Goal: Task Accomplishment & Management: Use online tool/utility

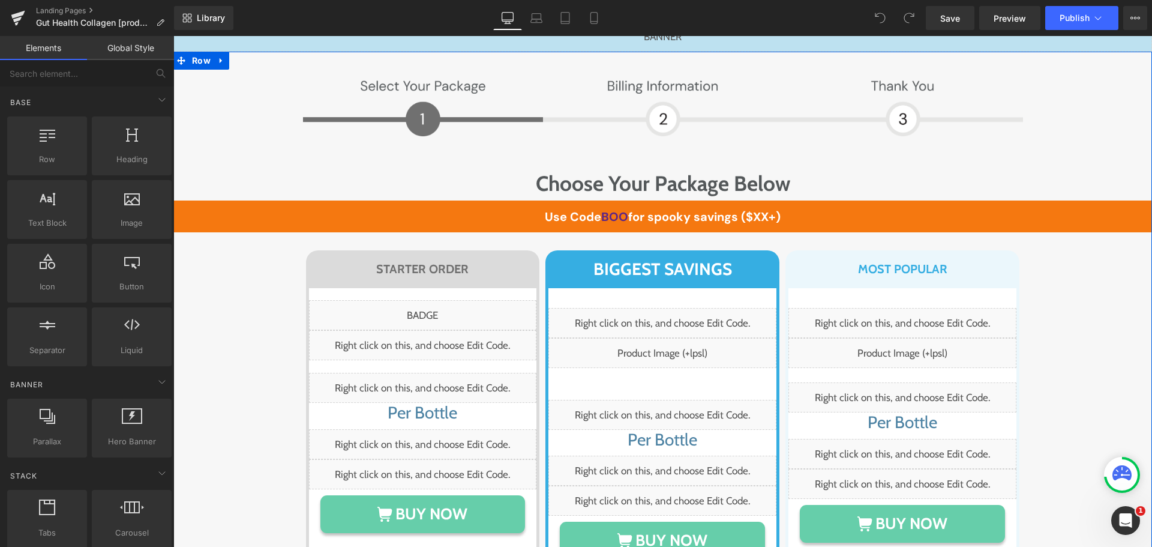
scroll to position [6962, 0]
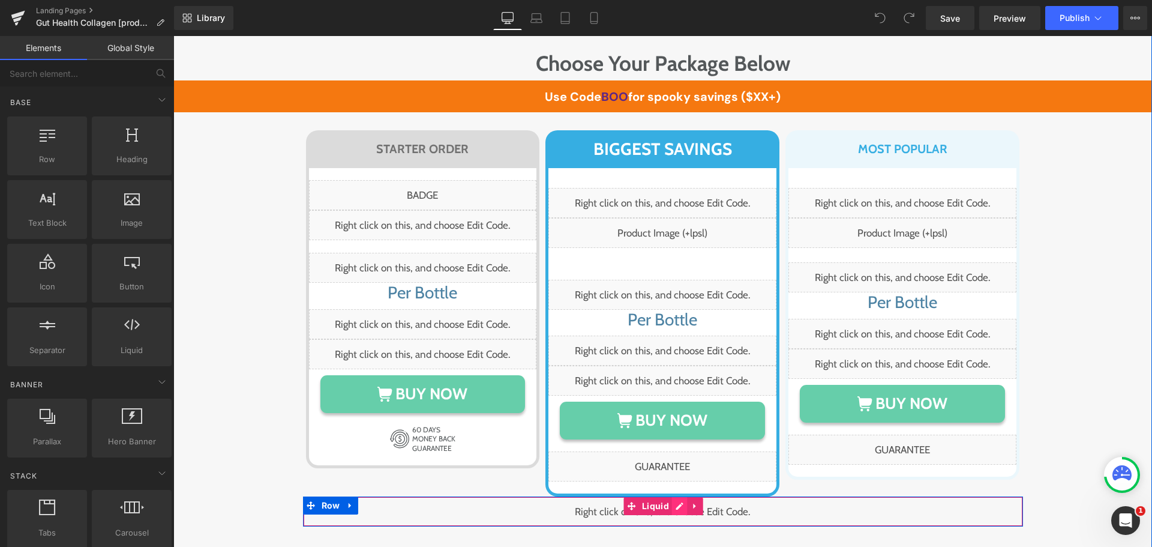
click at [672, 496] on div "Liquid" at bounding box center [663, 511] width 720 height 30
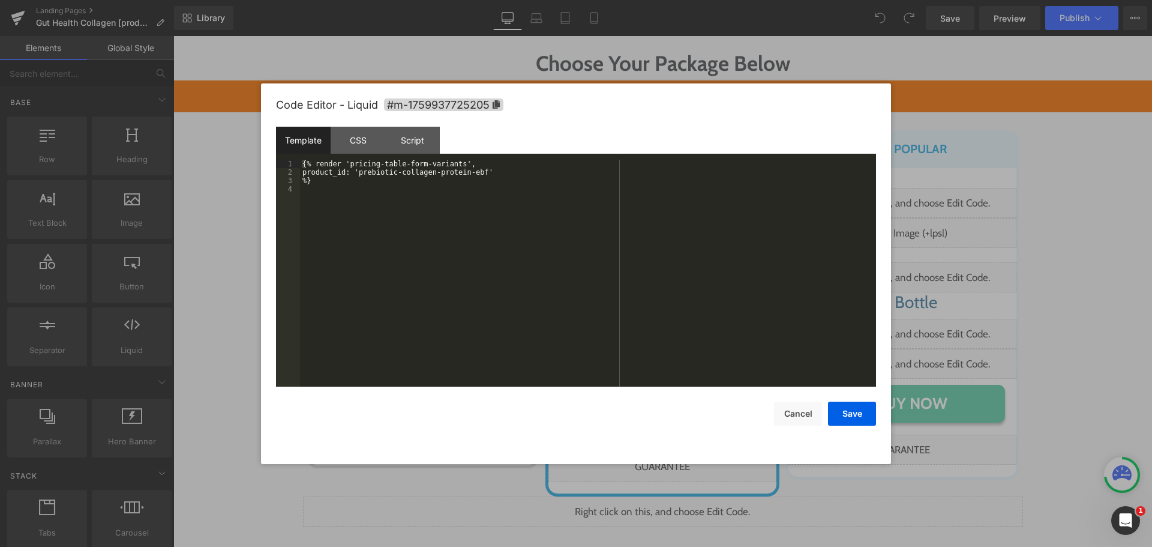
click at [567, 226] on div "{% render 'pricing-table-form-variants', product_id: 'prebiotic-collagen-protei…" at bounding box center [588, 282] width 576 height 244
click at [801, 413] on button "Cancel" at bounding box center [798, 414] width 48 height 24
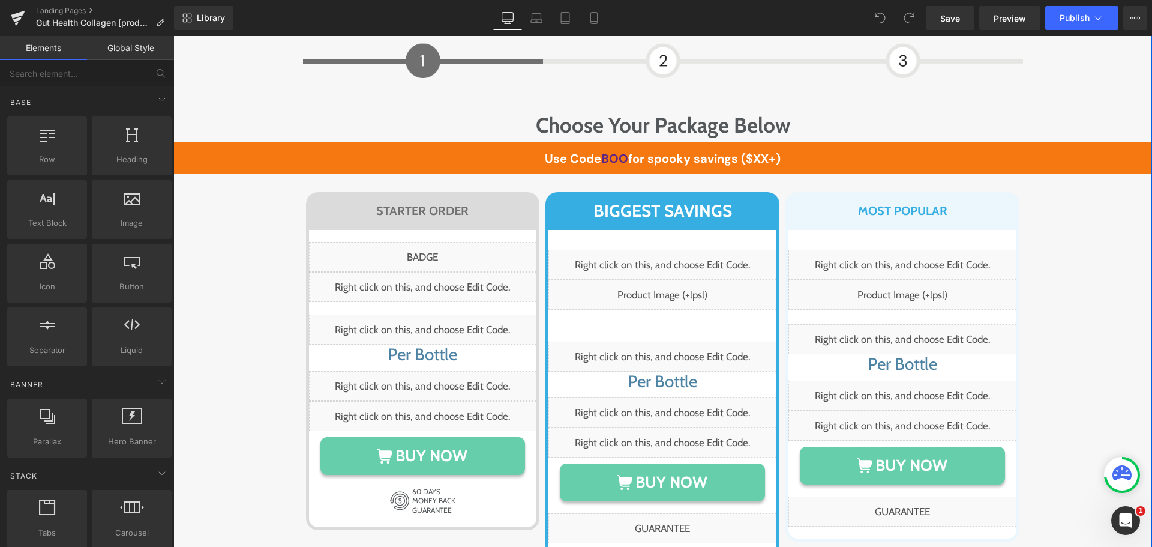
scroll to position [6902, 0]
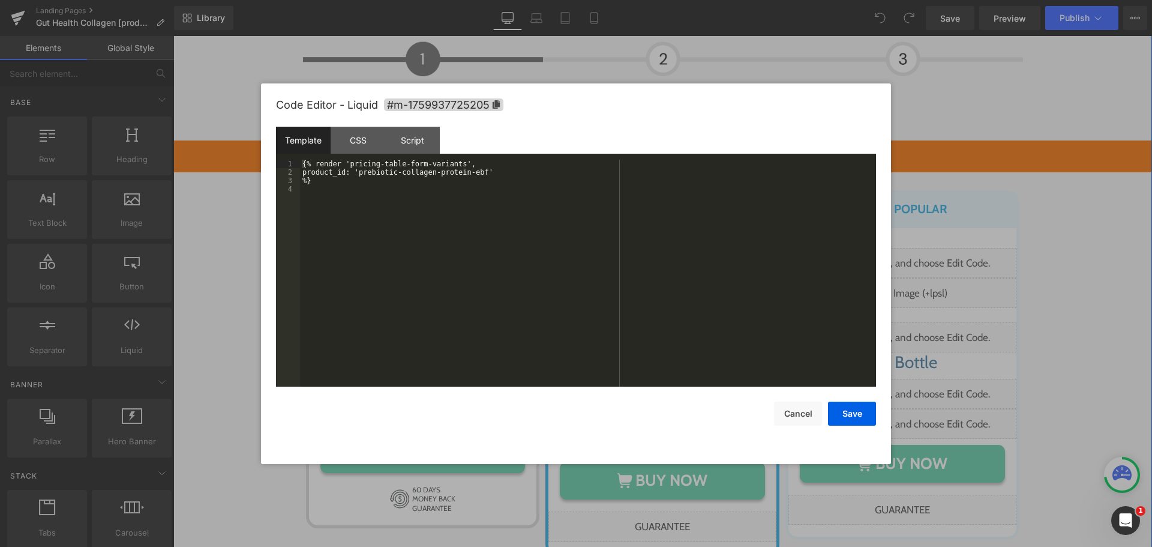
click at [661, 364] on div "{% render 'pricing-table-form-variants', product_id: 'prebiotic-collagen-protei…" at bounding box center [588, 282] width 576 height 244
click at [814, 424] on button "Cancel" at bounding box center [798, 414] width 48 height 24
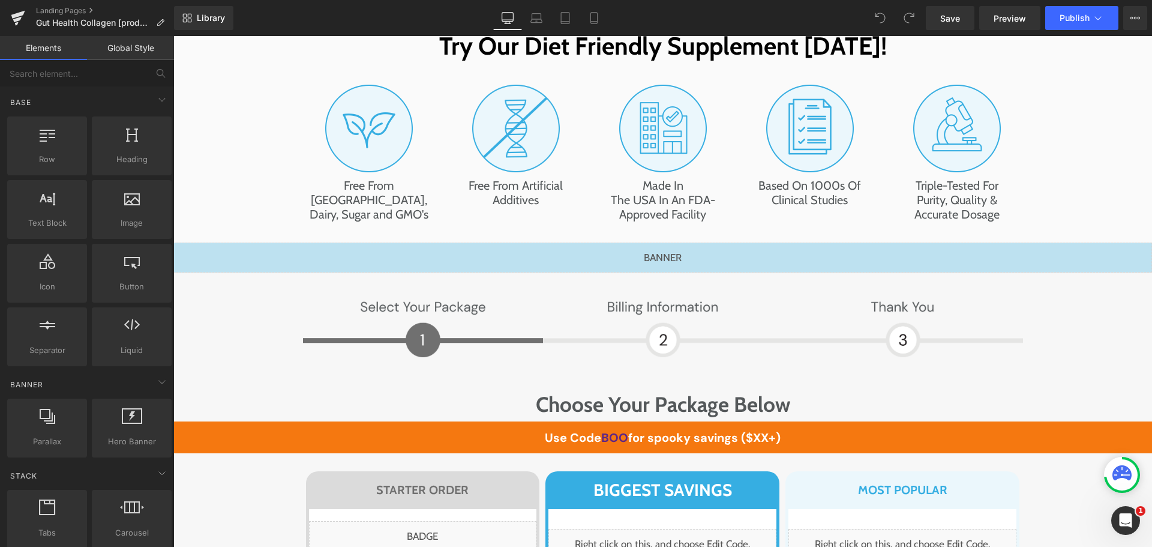
scroll to position [6602, 0]
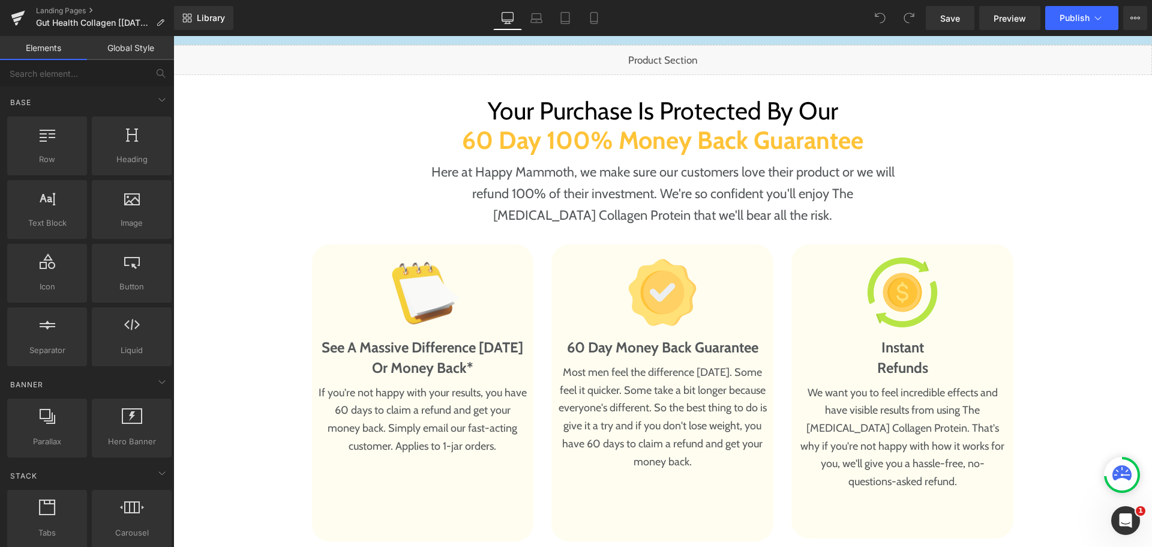
scroll to position [6542, 0]
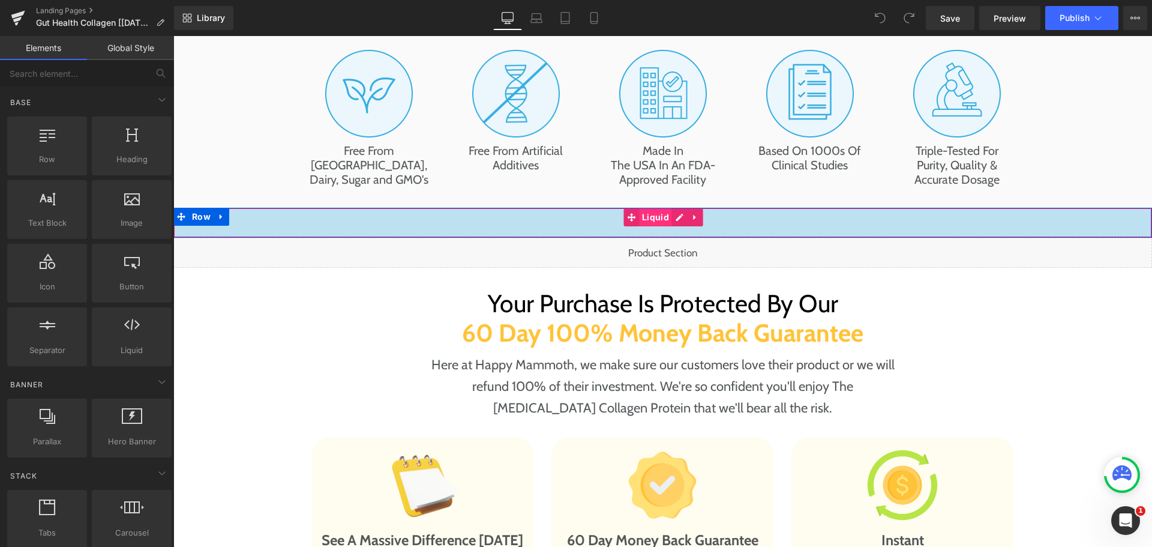
click at [666, 208] on span "Liquid" at bounding box center [655, 217] width 33 height 18
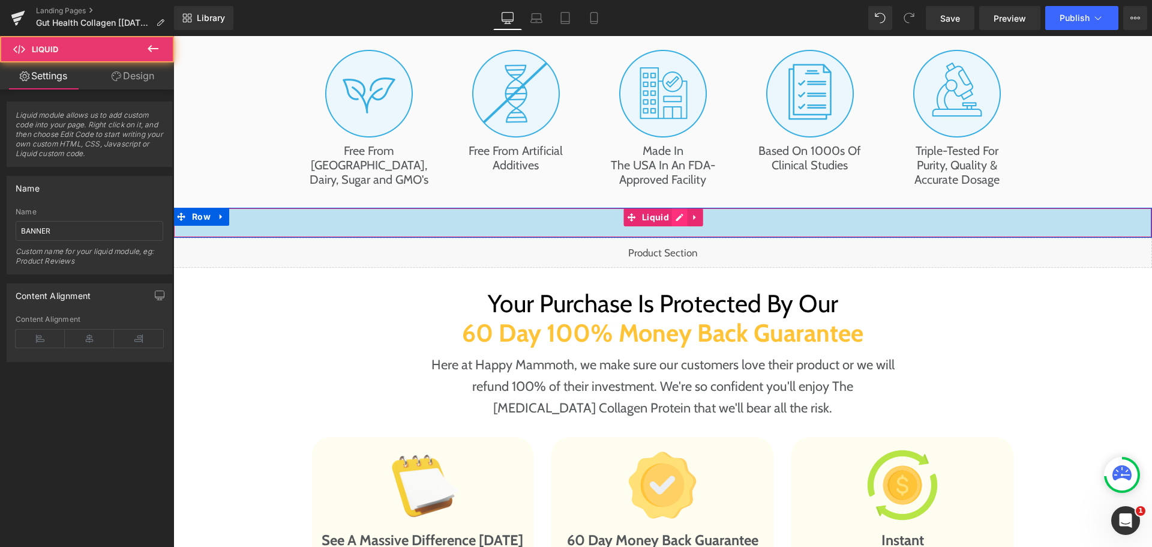
click at [673, 208] on div "Liquid" at bounding box center [662, 223] width 979 height 30
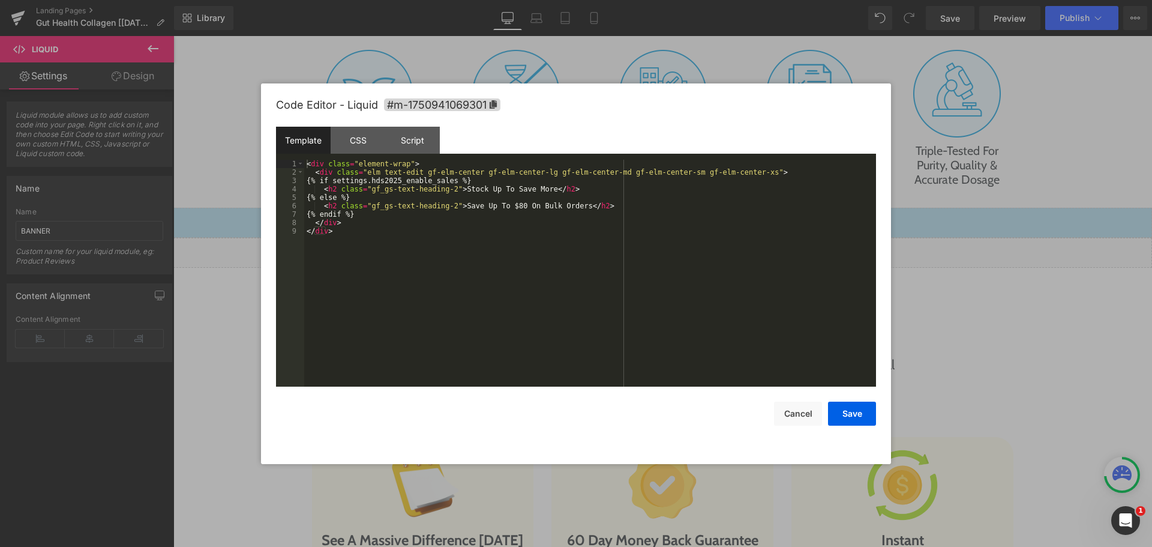
click at [526, 324] on div "< div class = "element-wrap" > < div class = "elm text-edit gf-elm-center gf-el…" at bounding box center [590, 282] width 572 height 244
click at [789, 411] on button "Cancel" at bounding box center [798, 414] width 48 height 24
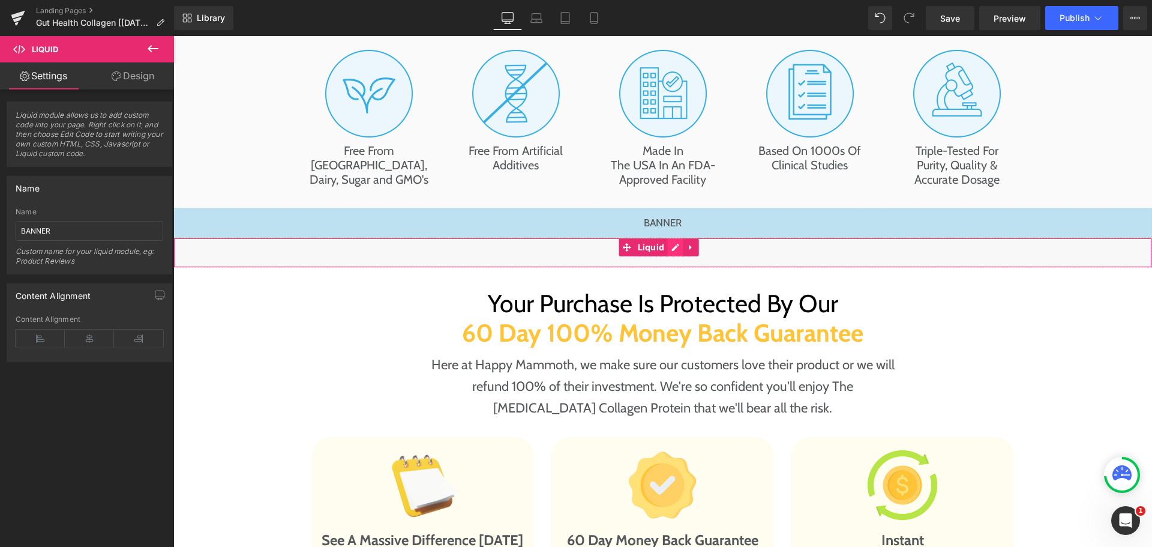
click at [674, 238] on div "Liquid" at bounding box center [662, 253] width 979 height 30
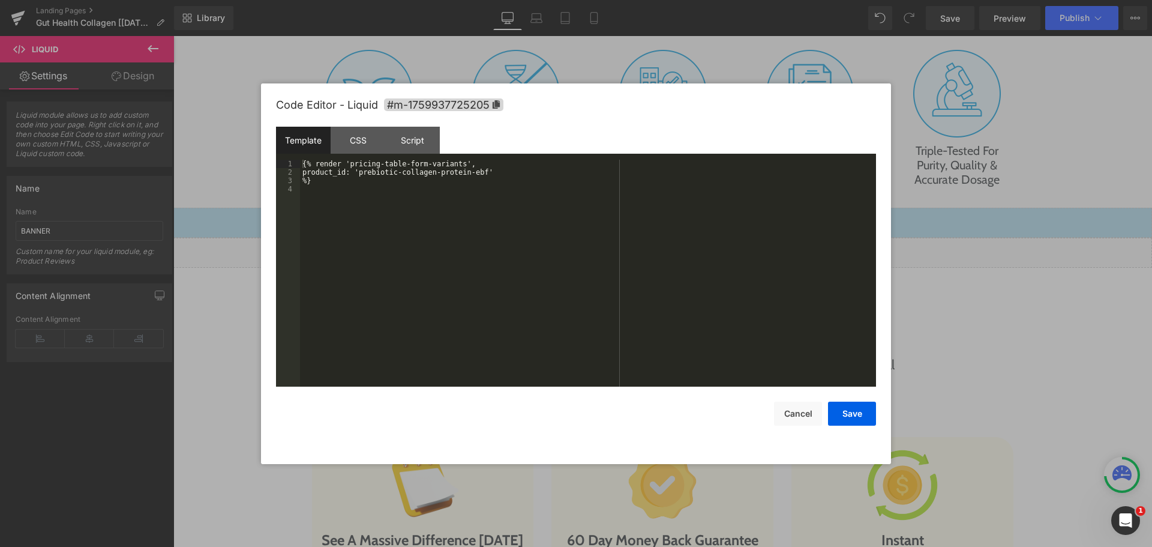
click at [601, 290] on div "{% render 'pricing-table-form-variants', product_id: 'prebiotic-collagen-protei…" at bounding box center [588, 282] width 576 height 244
click at [367, 134] on div "CSS" at bounding box center [358, 140] width 55 height 27
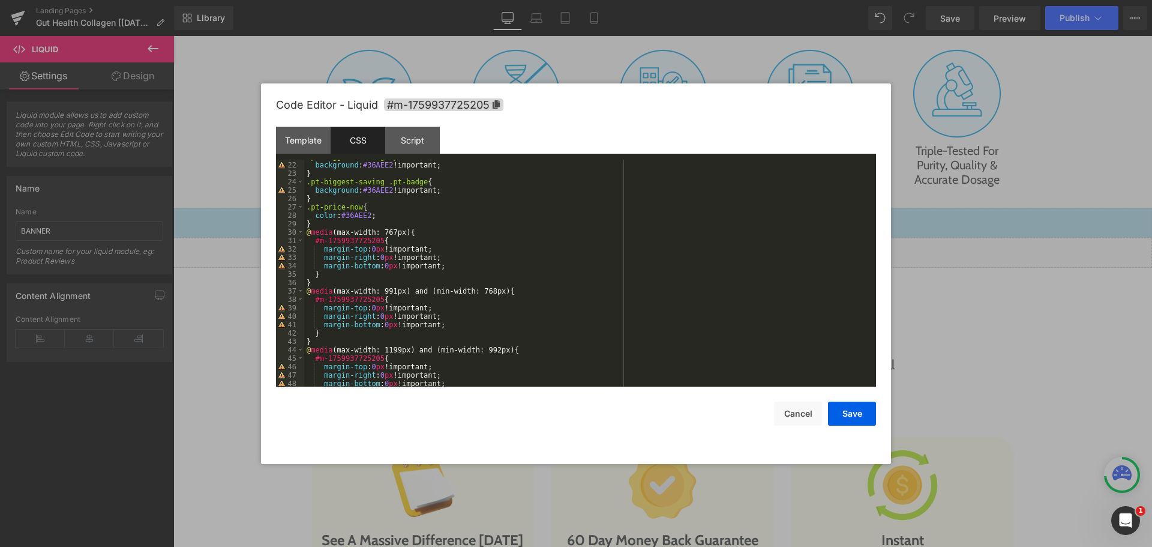
scroll to position [103, 0]
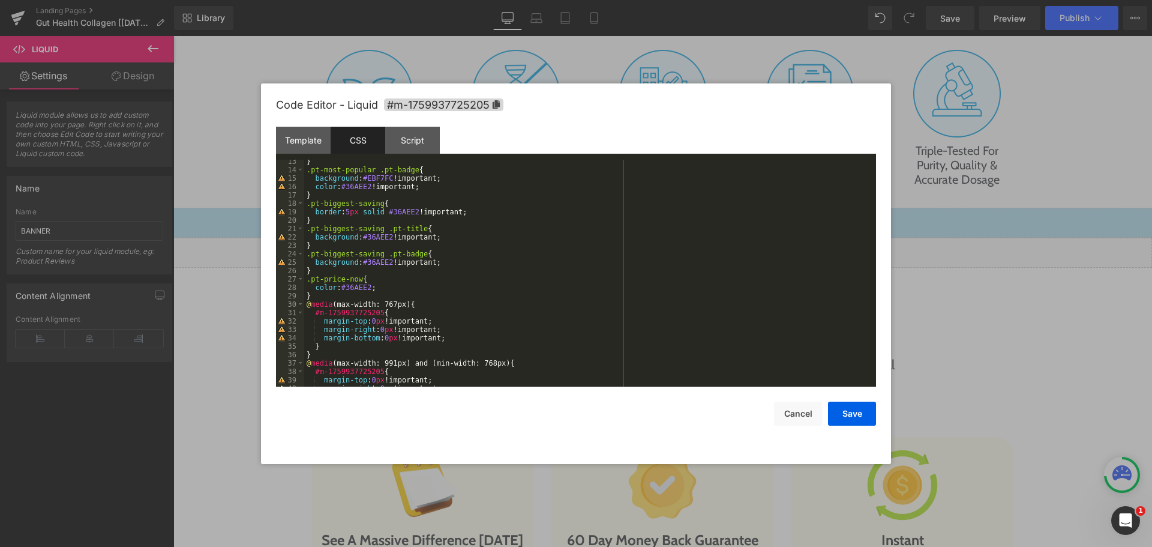
click at [331, 288] on div "} .pt-most-popular .pt-badge { background : #EBF7FC !important; color : #36AEE2…" at bounding box center [587, 279] width 567 height 244
click at [314, 295] on div "} .pt-most-popular .pt-badge { background : #EBF7FC !important; color : #36AEE2…" at bounding box center [587, 279] width 567 height 244
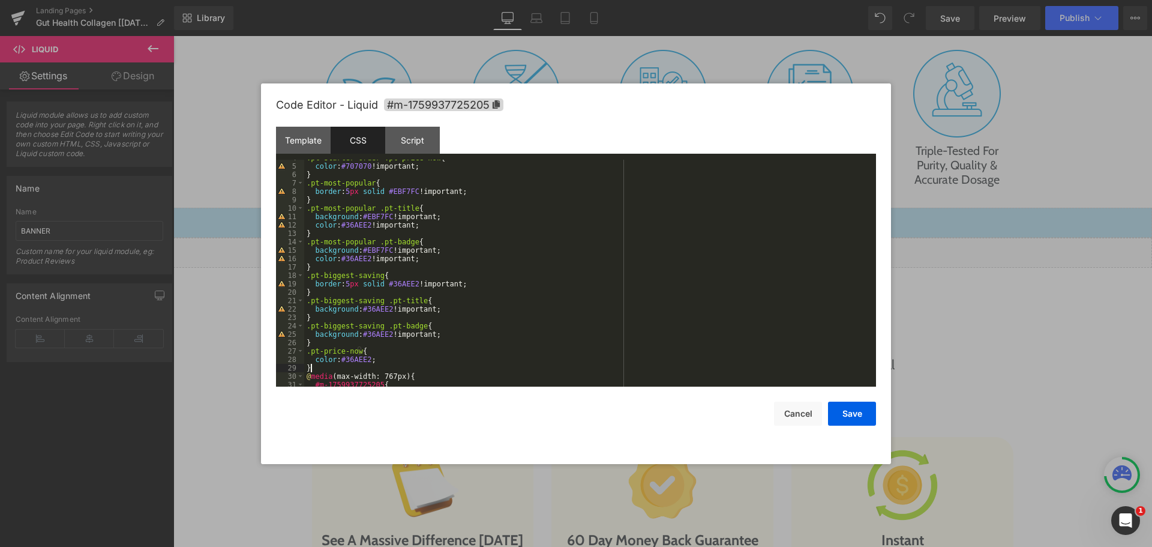
scroll to position [0, 0]
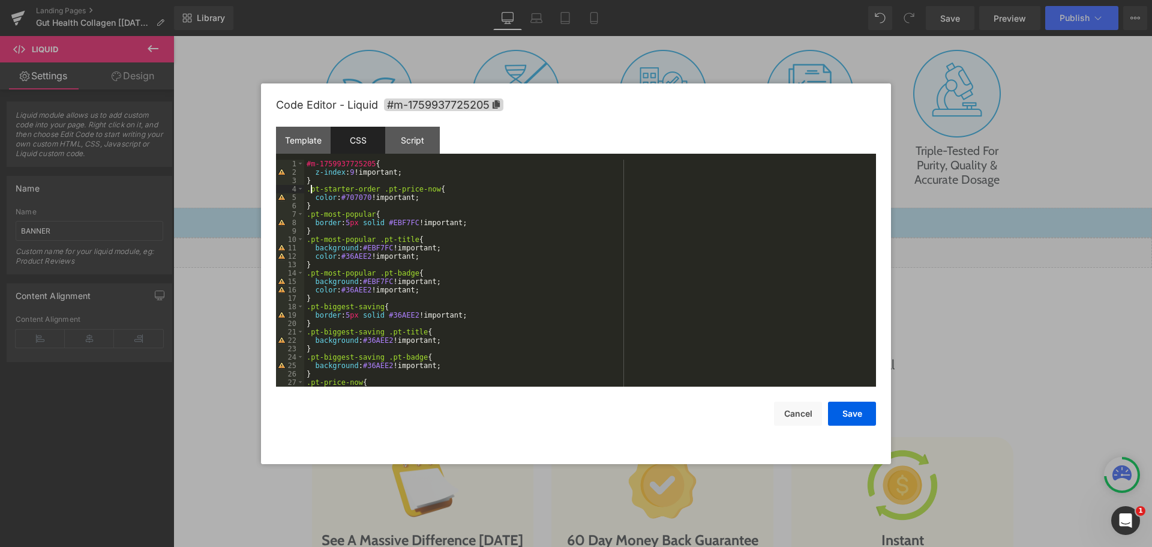
click at [310, 191] on div "#m-1759937725205 { z-index : 9 !important; } .pt-starter-order .pt-price-now { …" at bounding box center [587, 282] width 567 height 244
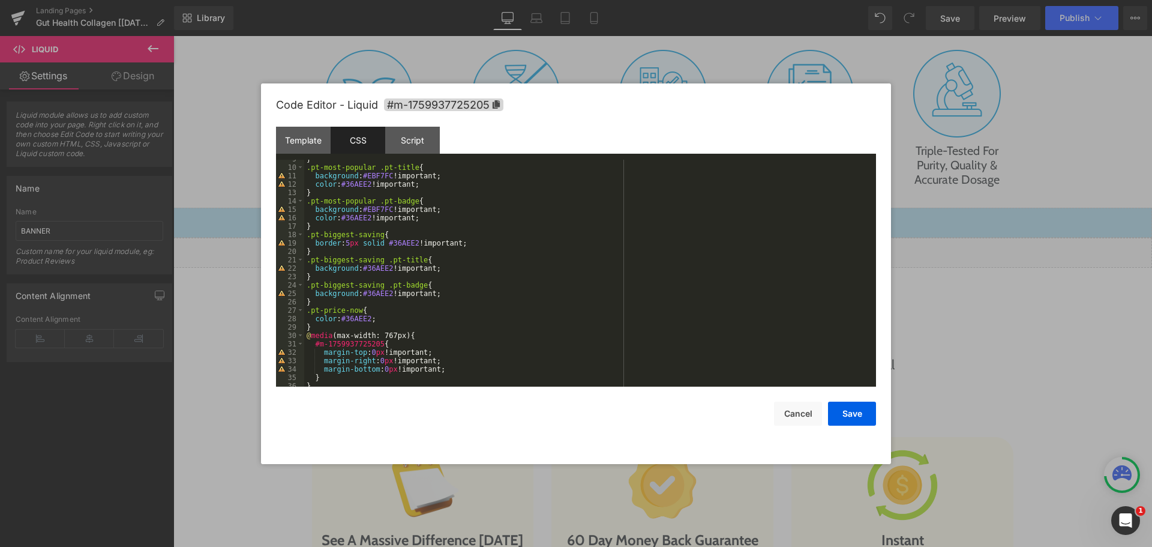
scroll to position [108, 0]
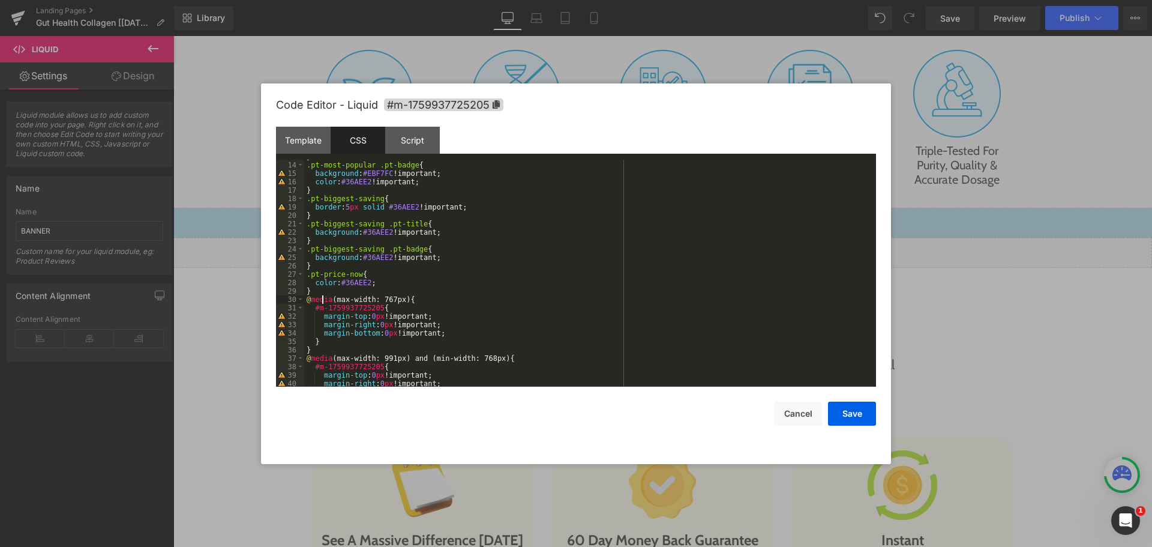
click at [321, 295] on div "} .pt-most-popular .pt-badge { background : #EBF7FC !important; color : #36AEE2…" at bounding box center [587, 274] width 567 height 244
click at [320, 292] on div "} .pt-most-popular .pt-badge { background : #EBF7FC !important; color : #36AEE2…" at bounding box center [587, 274] width 567 height 244
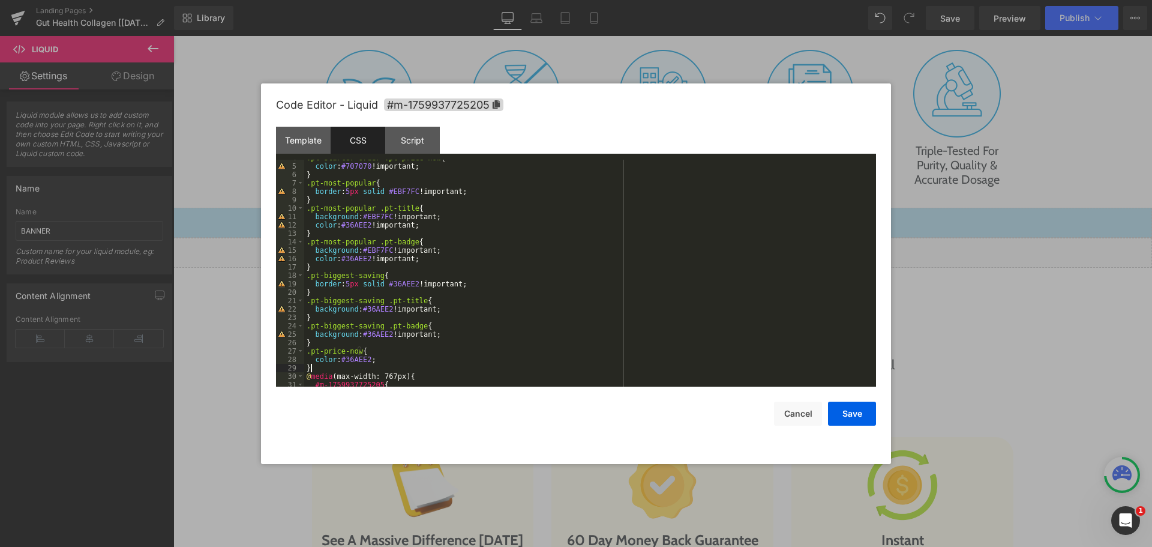
scroll to position [0, 0]
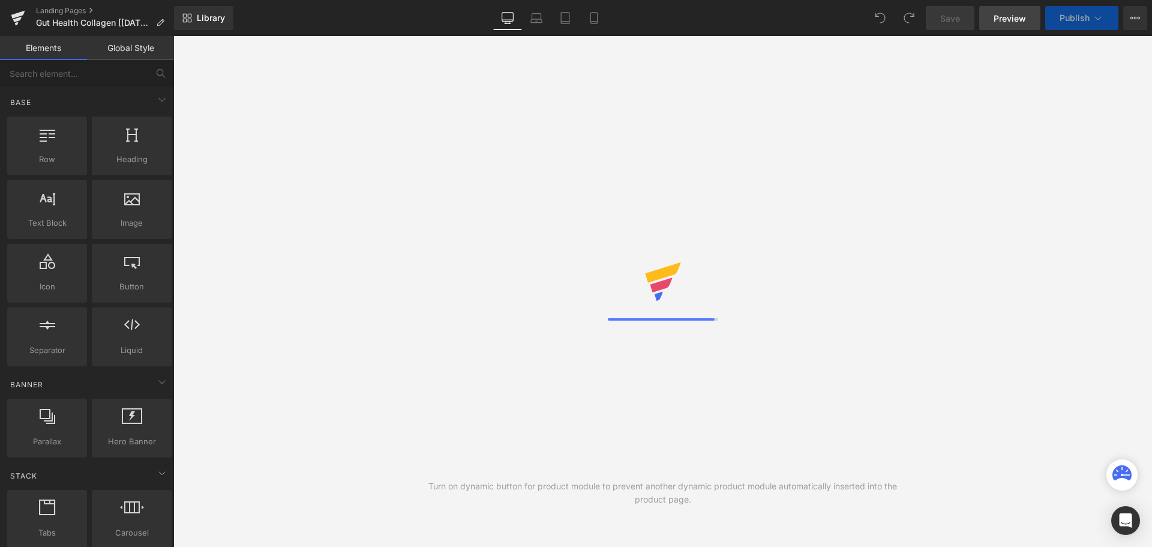
drag, startPoint x: 0, startPoint y: 0, endPoint x: 1007, endPoint y: 18, distance: 1007.2
